Goal: Information Seeking & Learning: Learn about a topic

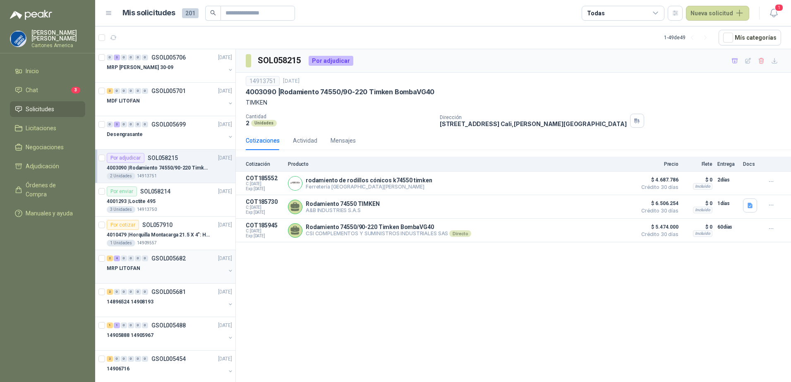
click at [180, 271] on div "MRP LITOFAN" at bounding box center [166, 269] width 119 height 10
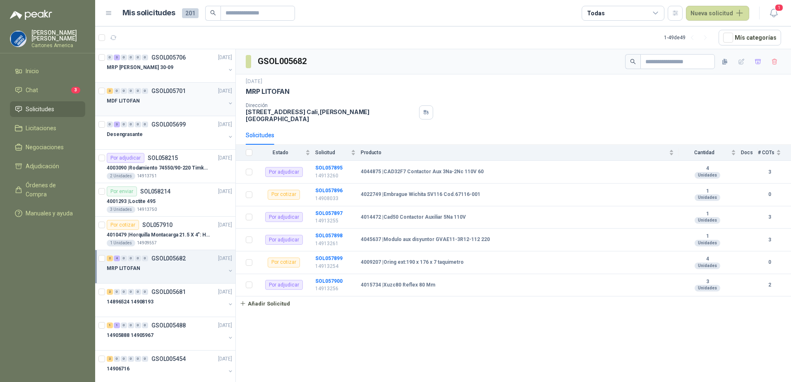
click at [178, 106] on div at bounding box center [166, 109] width 119 height 7
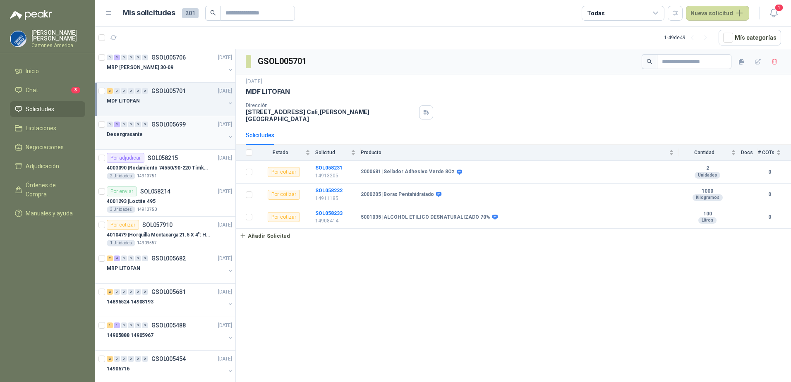
click at [177, 138] on div "Desengrasante" at bounding box center [166, 135] width 119 height 10
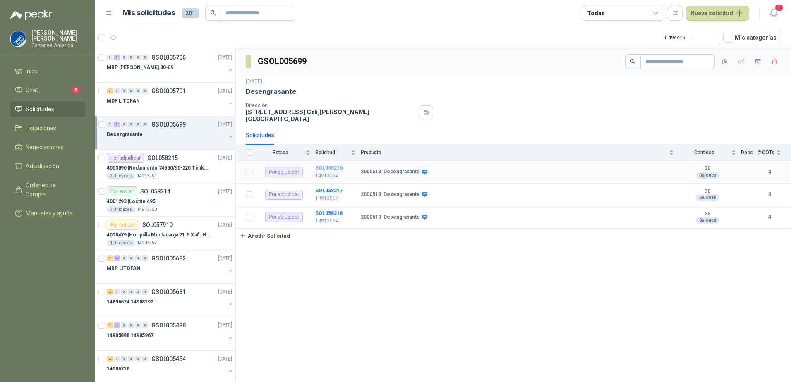
click at [325, 165] on b "SOL058216" at bounding box center [328, 168] width 27 height 6
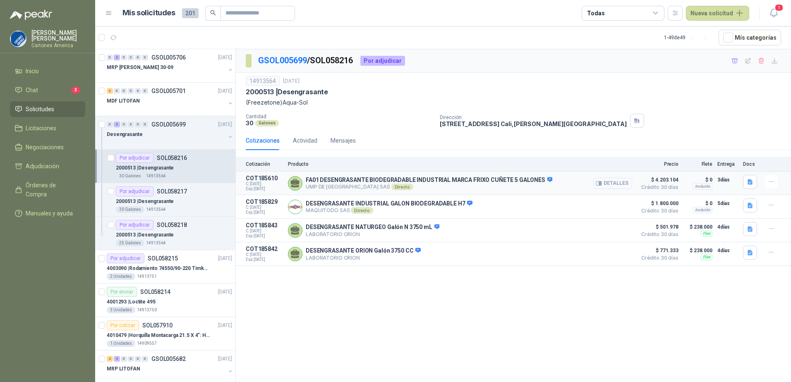
click at [614, 183] on button "Detalles" at bounding box center [613, 183] width 39 height 11
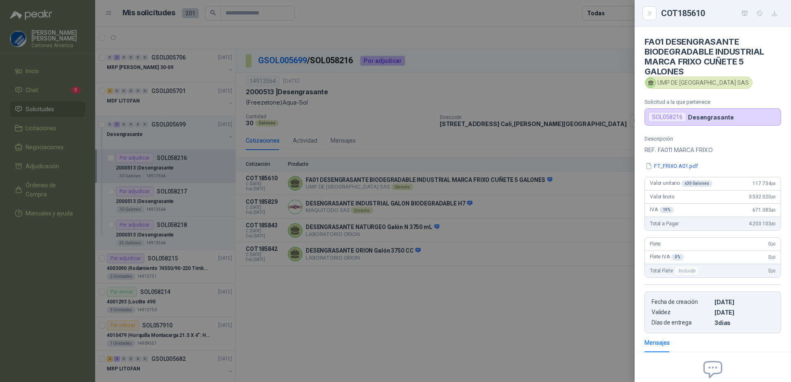
scroll to position [84, 0]
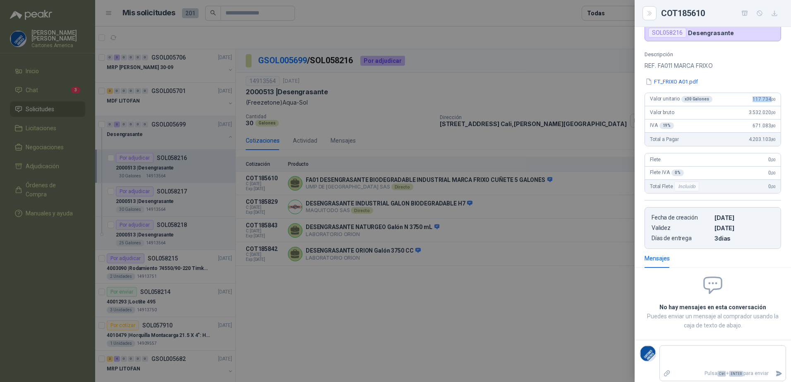
drag, startPoint x: 747, startPoint y: 100, endPoint x: 766, endPoint y: 102, distance: 19.2
click at [766, 102] on span "117.734 ,00" at bounding box center [764, 99] width 23 height 6
click at [495, 334] on div at bounding box center [395, 191] width 791 height 382
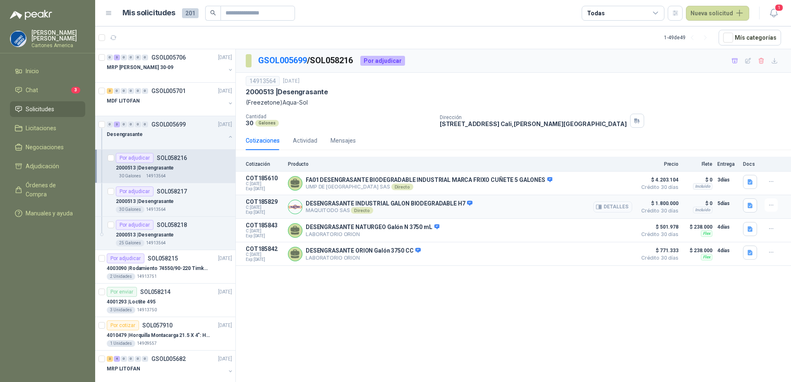
click at [620, 204] on button "Detalles" at bounding box center [613, 207] width 39 height 11
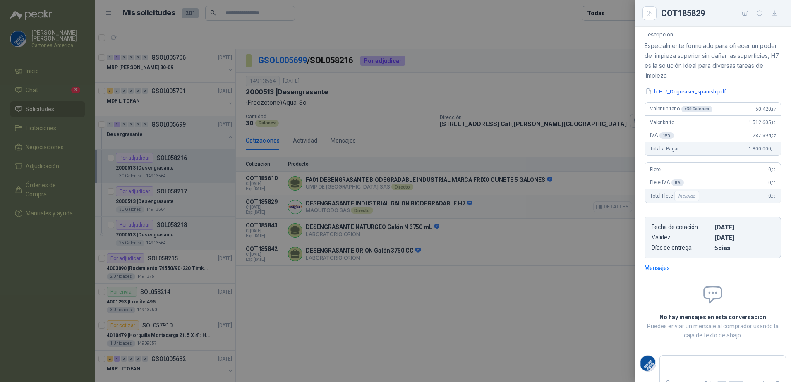
scroll to position [65, 0]
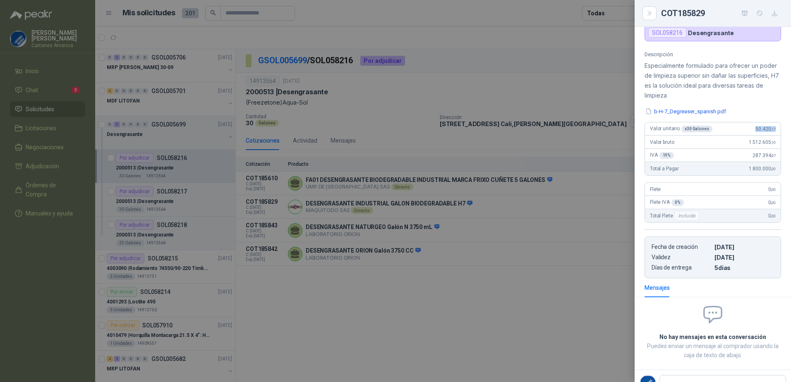
drag, startPoint x: 744, startPoint y: 130, endPoint x: 780, endPoint y: 125, distance: 36.3
click at [780, 125] on div "Descripción Especialmente formulado para ofrecer un poder de limpieza superior …" at bounding box center [713, 164] width 156 height 227
click at [505, 296] on div at bounding box center [395, 191] width 791 height 382
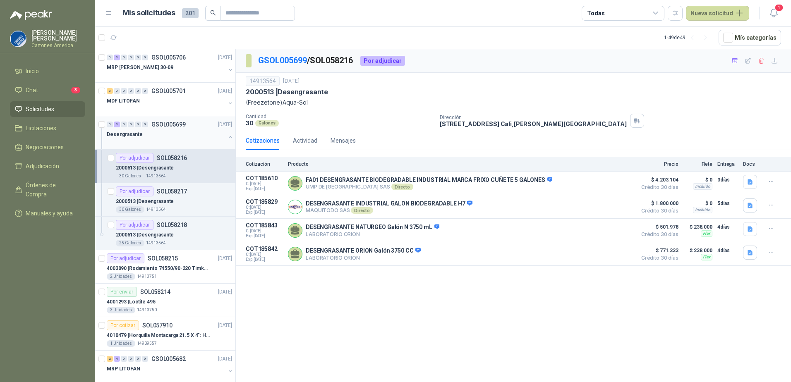
click at [227, 137] on button "button" at bounding box center [230, 137] width 7 height 7
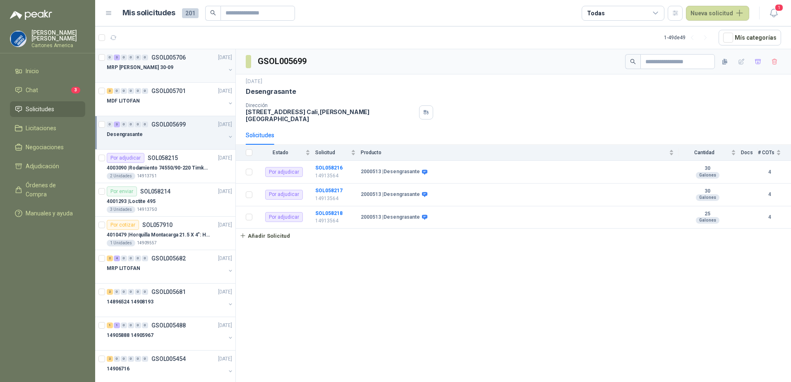
click at [168, 69] on div "MRP [PERSON_NAME] 30-09" at bounding box center [166, 68] width 119 height 10
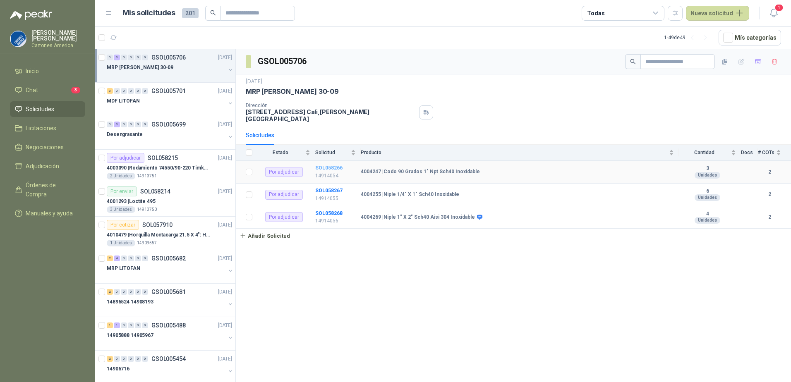
click at [333, 165] on b "SOL058266" at bounding box center [328, 168] width 27 height 6
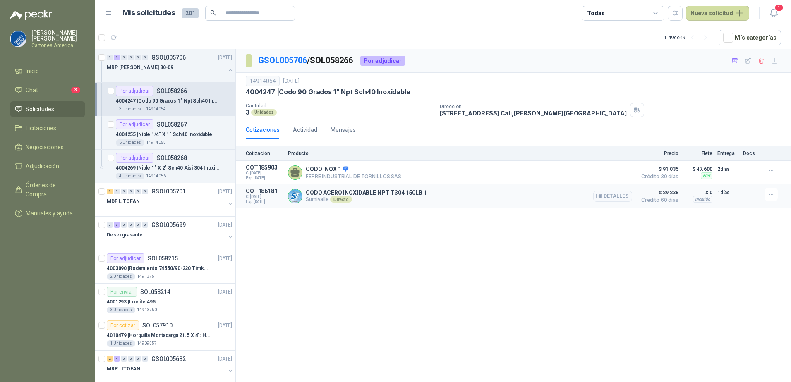
click at [259, 193] on p "COT186181" at bounding box center [264, 191] width 37 height 7
click at [613, 195] on button "Detalles" at bounding box center [613, 196] width 39 height 11
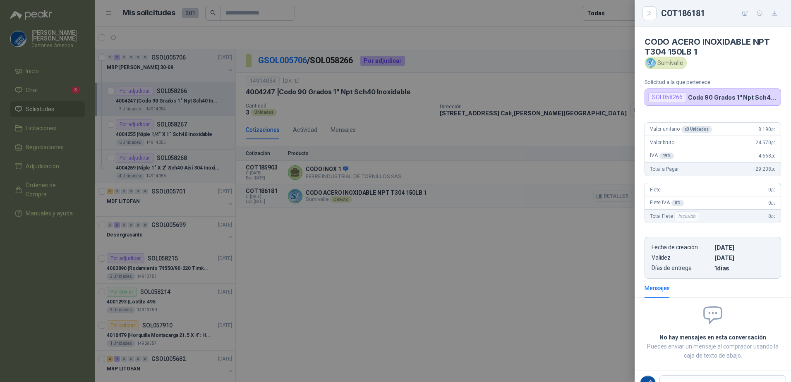
scroll to position [4, 0]
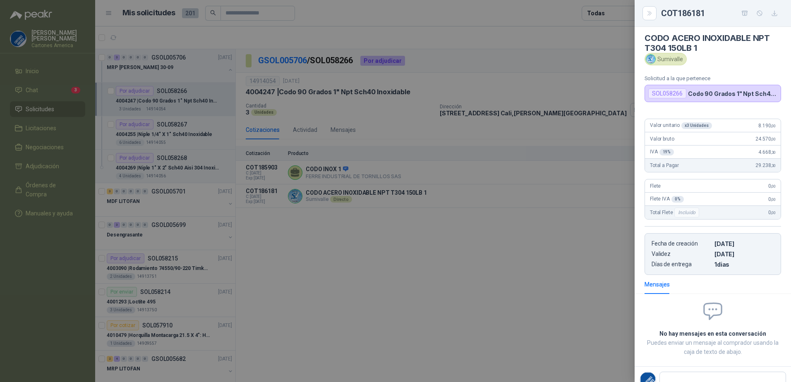
click at [693, 126] on div "x 3 Unidades" at bounding box center [697, 126] width 31 height 7
click at [493, 309] on div at bounding box center [395, 191] width 791 height 382
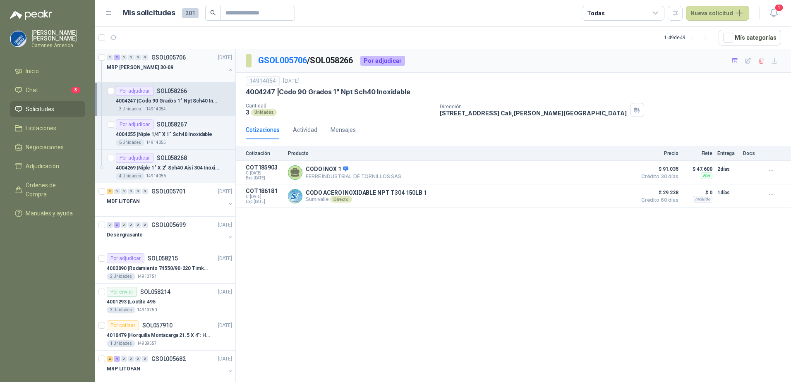
click at [227, 72] on button "button" at bounding box center [230, 70] width 7 height 7
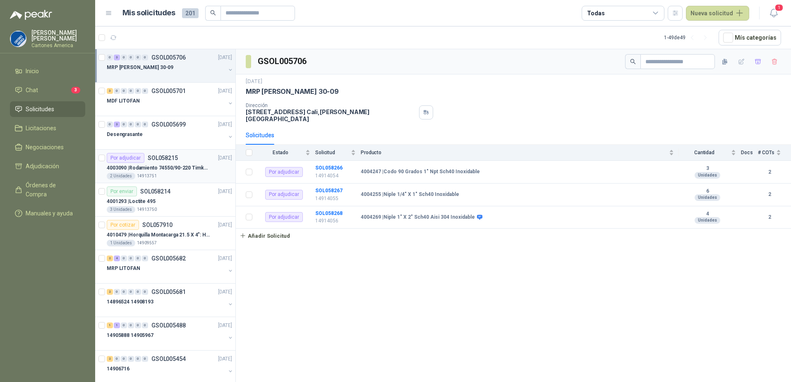
click at [175, 165] on p "4003090 | Rodamiento 74550/90-220 Timken BombaVG40" at bounding box center [158, 168] width 103 height 8
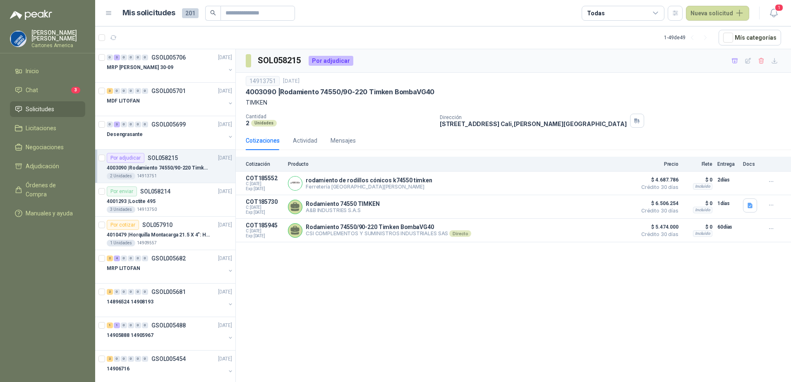
drag, startPoint x: 425, startPoint y: 327, endPoint x: 435, endPoint y: 316, distance: 15.0
click at [426, 327] on div "SOL058215 Por adjudicar 14913751 [DATE] 4003090 | Rodamiento 74550/90-220 Timke…" at bounding box center [514, 217] width 556 height 336
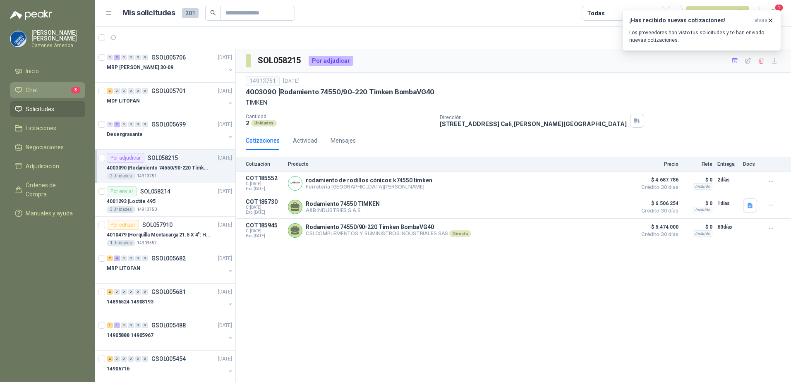
click at [41, 94] on link "Chat 3" at bounding box center [47, 90] width 75 height 16
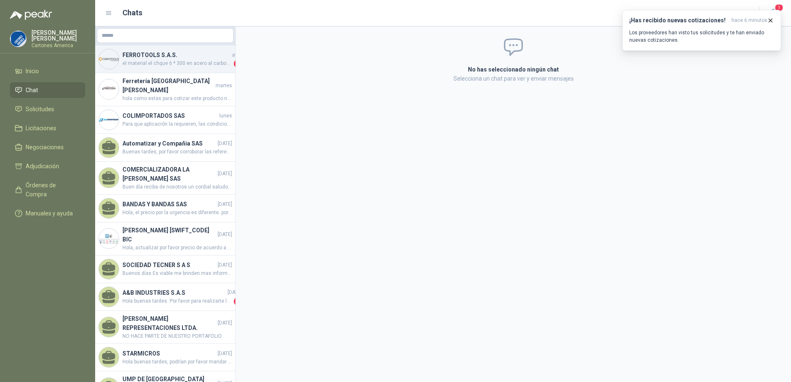
click at [169, 55] on h4 "FERROTOOLS S.A.S." at bounding box center [177, 55] width 108 height 9
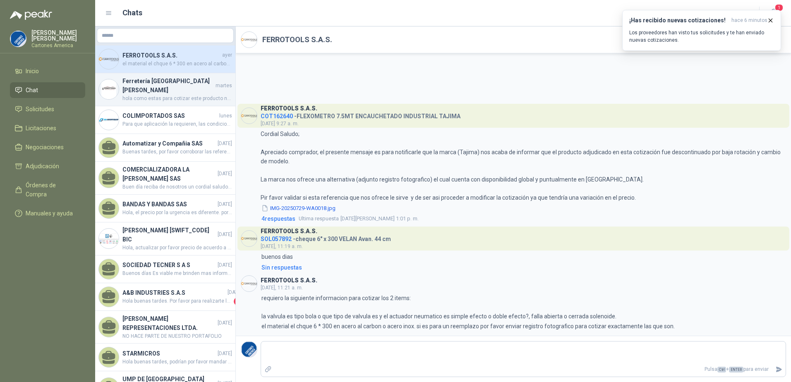
click at [158, 95] on span "hola como estas para cotizar este producto necesito saber si es rodillo y cuna …" at bounding box center [178, 99] width 110 height 8
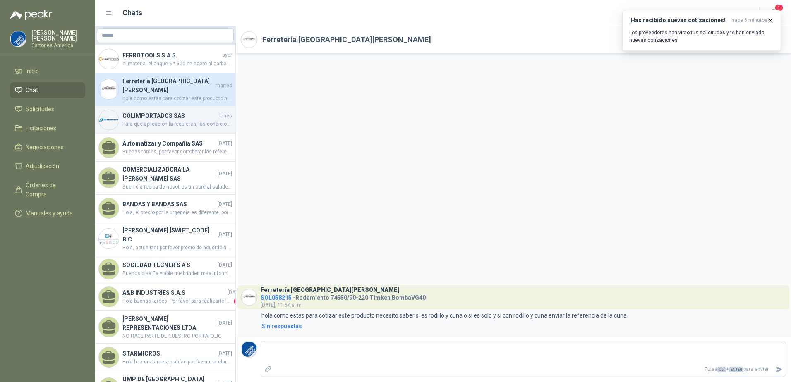
click at [173, 111] on h4 "COLIMPORTADOS SAS" at bounding box center [170, 115] width 95 height 9
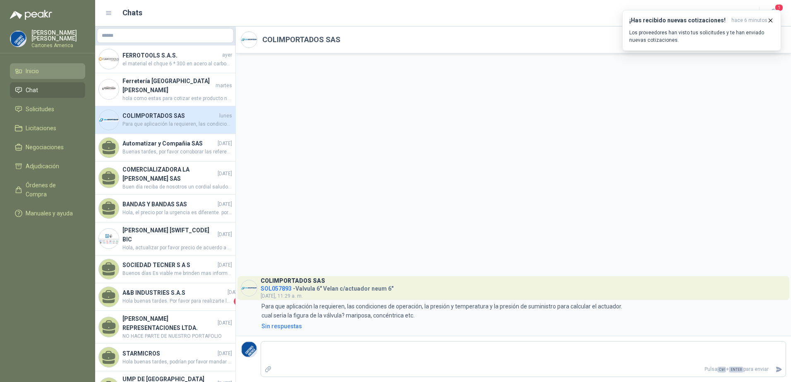
click at [45, 72] on li "Inicio" at bounding box center [47, 71] width 65 height 9
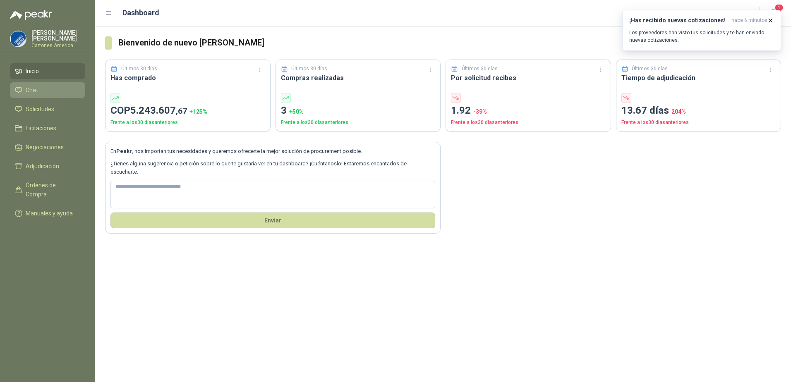
click at [49, 87] on li "Chat" at bounding box center [47, 90] width 65 height 9
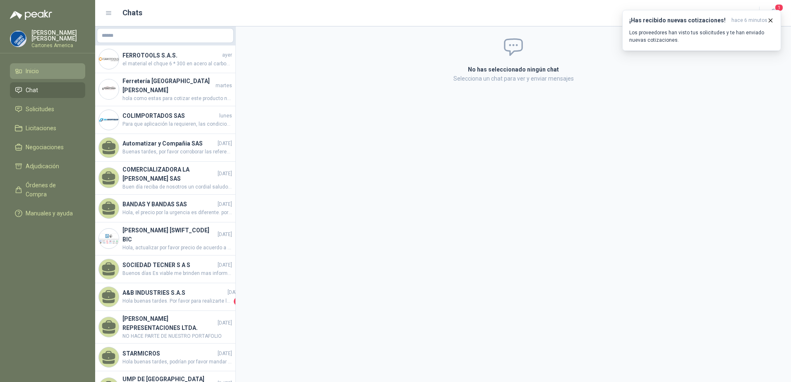
click at [39, 68] on span "Inicio" at bounding box center [32, 71] width 13 height 9
